Goal: Task Accomplishment & Management: Use online tool/utility

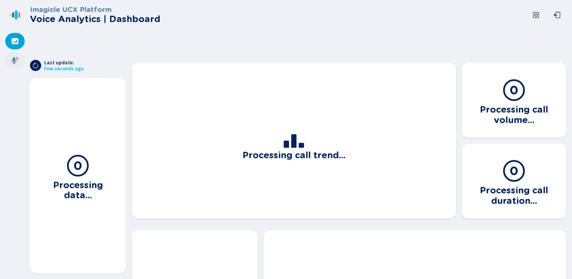
click at [12, 61] on icon at bounding box center [15, 60] width 7 height 7
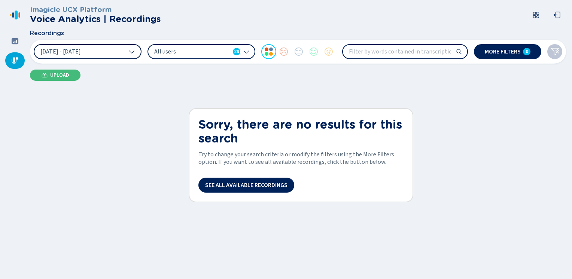
click at [133, 51] on icon at bounding box center [132, 52] width 6 height 6
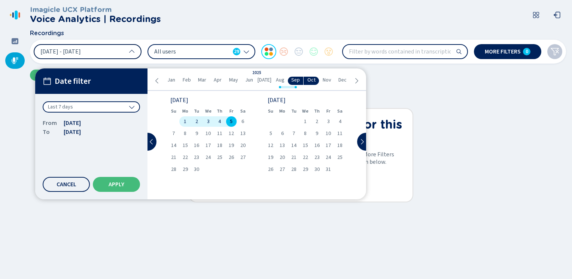
click at [156, 81] on icon at bounding box center [157, 81] width 6 height 6
click at [354, 80] on icon at bounding box center [356, 81] width 6 height 6
click at [152, 142] on icon at bounding box center [152, 142] width 6 height 6
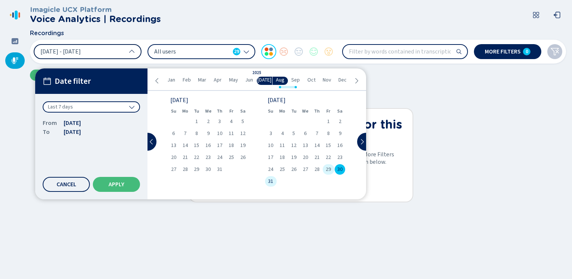
click at [327, 170] on span "29" at bounding box center [328, 169] width 5 height 5
click at [270, 182] on span "31" at bounding box center [270, 181] width 5 height 5
click at [116, 183] on span "Apply" at bounding box center [117, 185] width 16 height 6
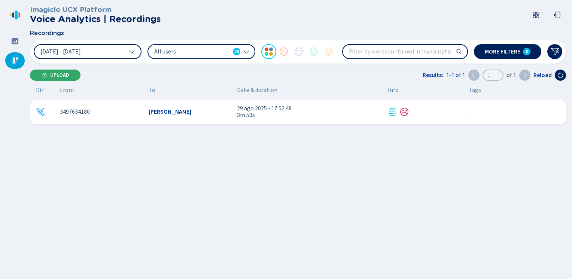
click at [68, 74] on span "Upload" at bounding box center [59, 75] width 19 height 6
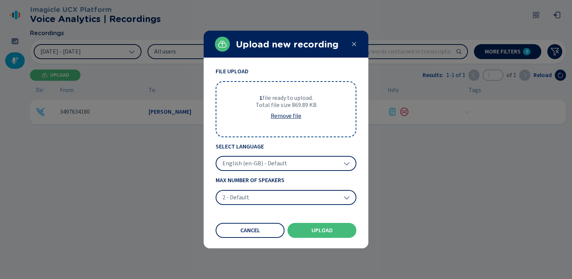
click at [348, 164] on icon at bounding box center [347, 164] width 6 height 6
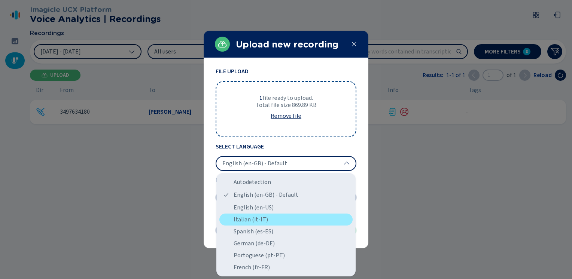
click at [247, 218] on div "Italian (it-IT)" at bounding box center [285, 220] width 133 height 12
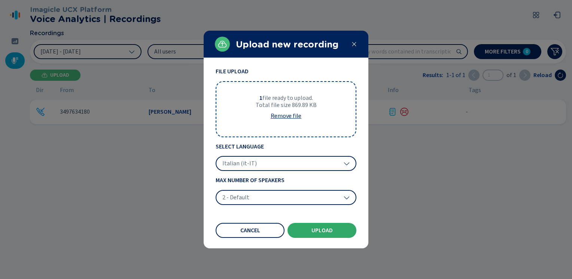
click at [315, 228] on span "Upload" at bounding box center [321, 231] width 21 height 6
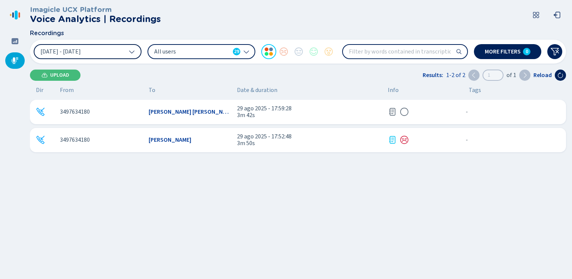
click at [42, 111] on icon at bounding box center [40, 112] width 8 height 8
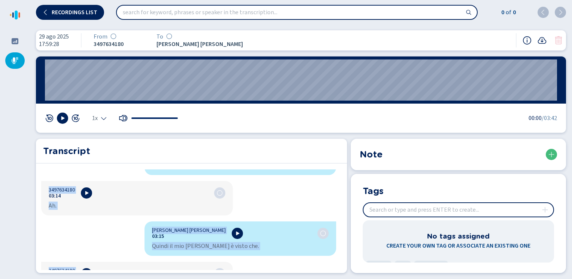
scroll to position [1058, 0]
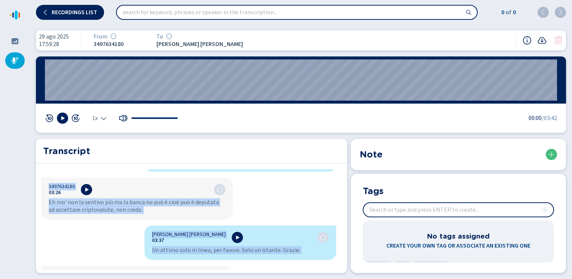
drag, startPoint x: 149, startPoint y: 177, endPoint x: 255, endPoint y: 292, distance: 156.9
click at [255, 279] on html "Please wait, loading app... Recordings list 0 of 0 29 ago 2025 17:59:28 From 34…" at bounding box center [286, 139] width 572 height 279
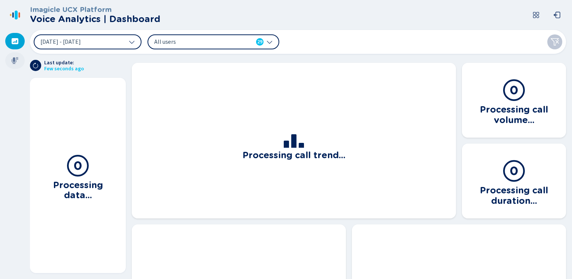
click at [14, 58] on icon at bounding box center [15, 60] width 7 height 7
